Goal: Transaction & Acquisition: Purchase product/service

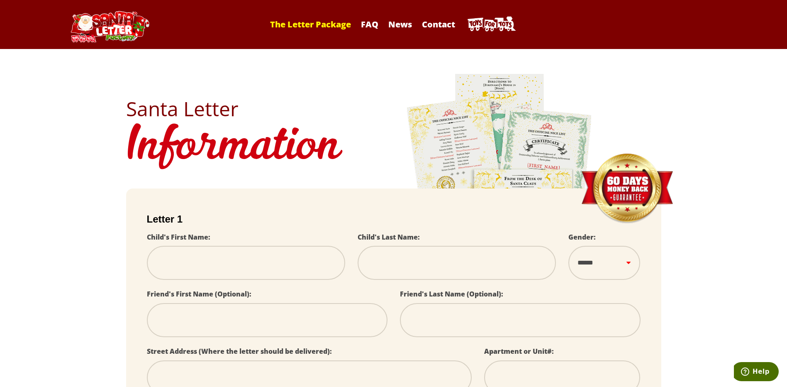
click at [325, 24] on link "The Letter Package" at bounding box center [310, 24] width 89 height 11
select select
click at [303, 22] on link "The Letter Package" at bounding box center [310, 24] width 89 height 11
select select
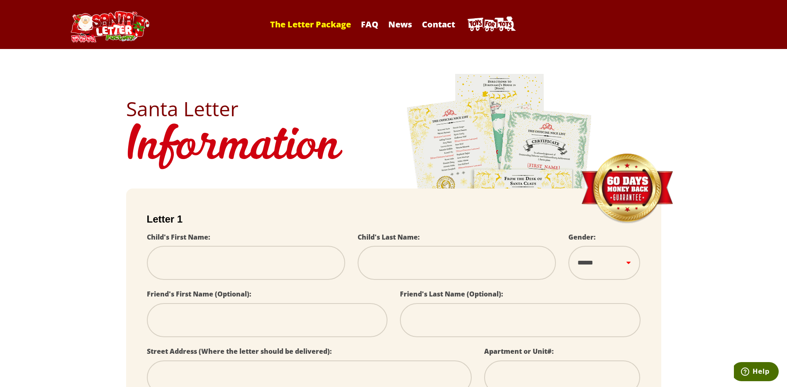
select select
